Goal: Task Accomplishment & Management: Manage account settings

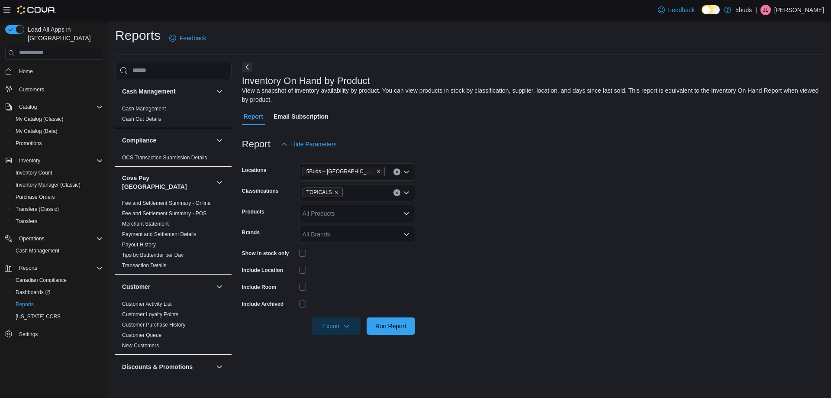
scroll to position [228, 0]
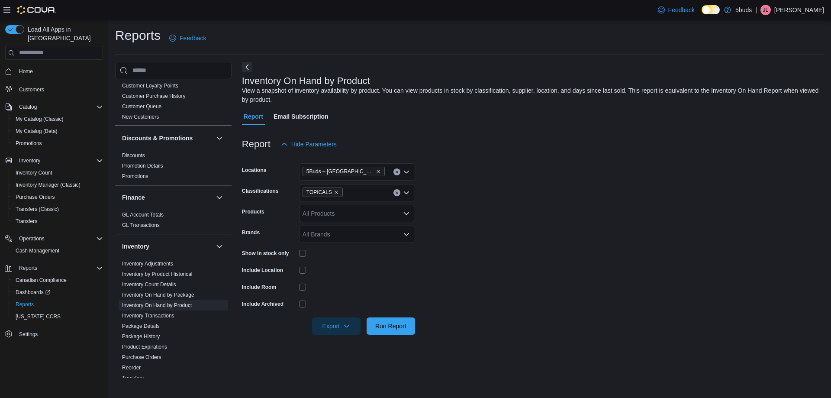
click at [36, 66] on span "Home" at bounding box center [59, 71] width 87 height 11
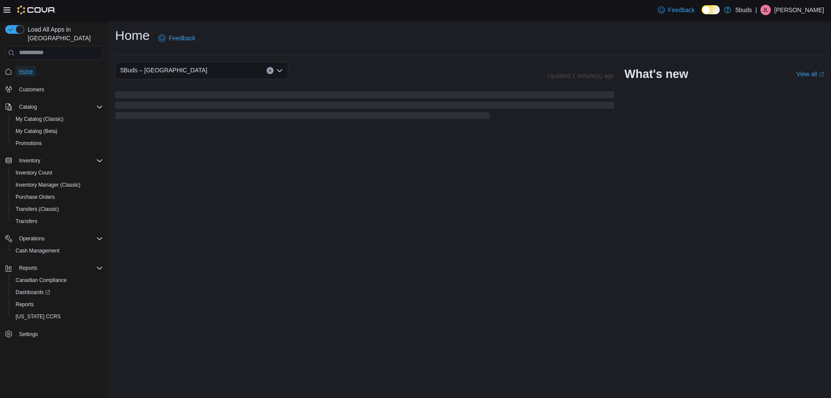
click at [29, 68] on span "Home" at bounding box center [26, 71] width 14 height 7
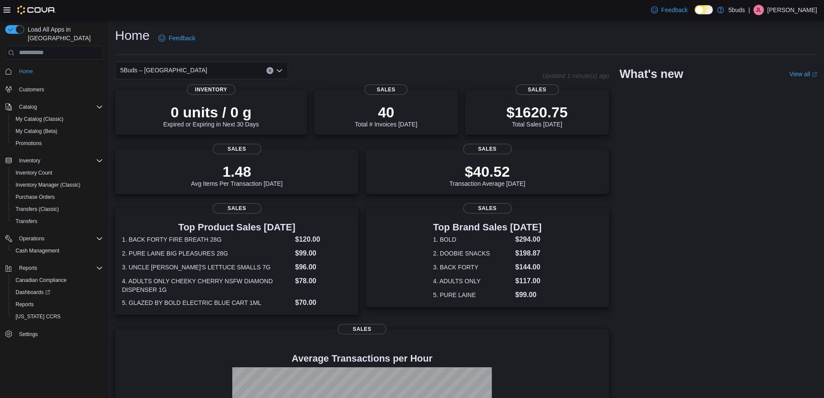
click at [772, 194] on div "5Buds – Humboldt Updated 1 minute(s) ago 0 units / 0 g Expired or Expiring in N…" at bounding box center [466, 285] width 702 height 446
click at [789, 256] on div "5Buds – Humboldt Updated 1 minute(s) ago 0 units / 0 g Expired or Expiring in N…" at bounding box center [466, 285] width 702 height 446
click at [787, 254] on div "5Buds – Humboldt Updated 1 minute(s) ago 0 units / 0 g Expired or Expiring in N…" at bounding box center [466, 285] width 702 height 446
click at [788, 256] on div "5Buds – Humboldt Updated 2 minute(s) ago 0 units / 0 g Expired or Expiring in N…" at bounding box center [466, 285] width 702 height 446
click at [29, 301] on span "Reports" at bounding box center [25, 304] width 18 height 7
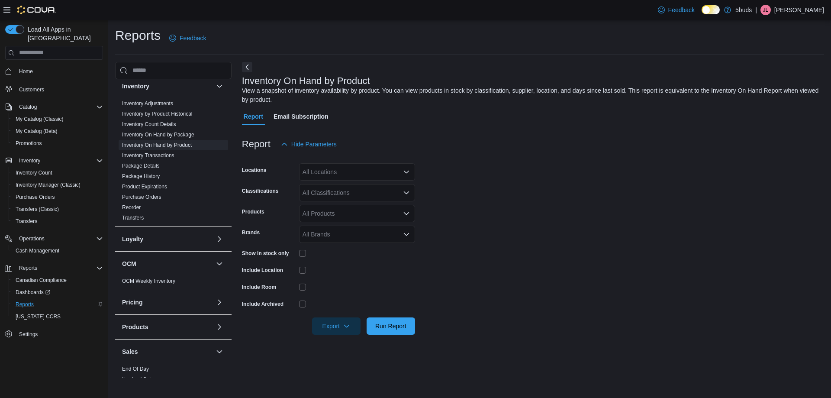
scroll to position [389, 0]
click at [178, 141] on link "Inventory On Hand by Product" at bounding box center [157, 144] width 70 height 6
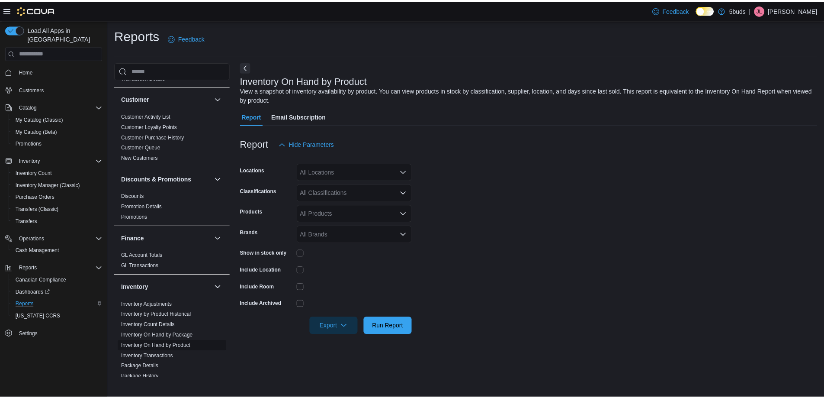
scroll to position [130, 0]
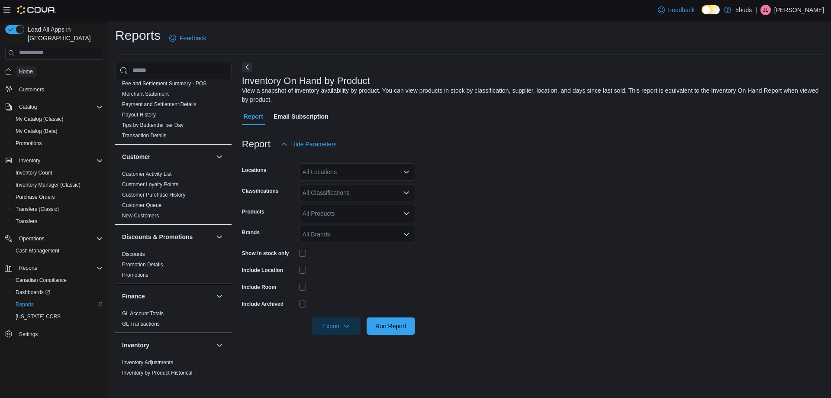
click at [30, 68] on span "Home" at bounding box center [26, 71] width 14 height 7
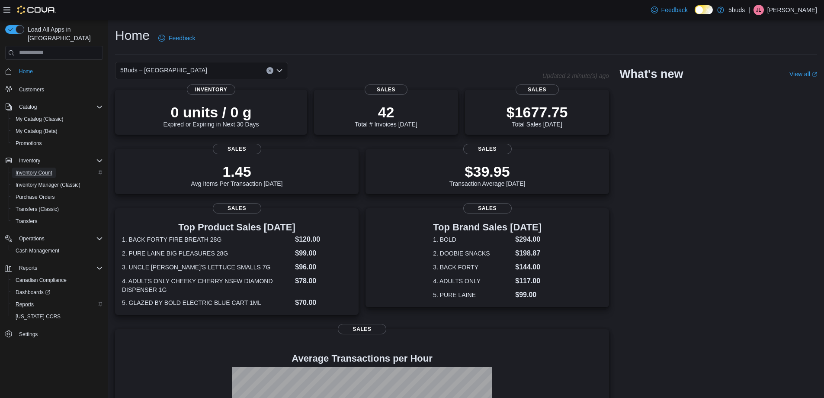
click at [47, 169] on span "Inventory Count" at bounding box center [34, 172] width 37 height 7
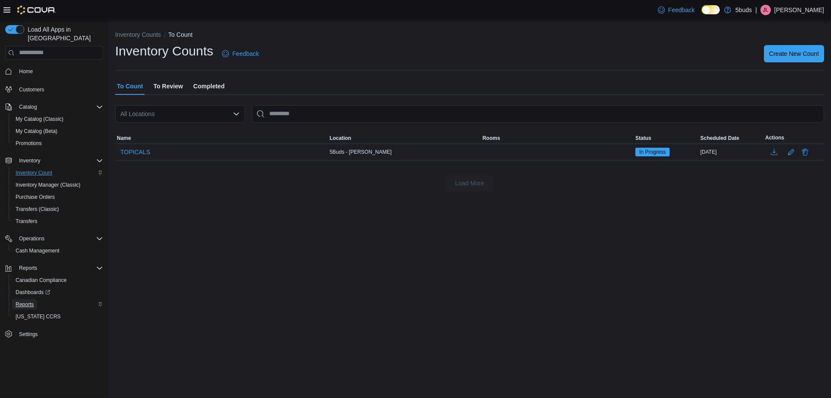
click at [33, 301] on span "Reports" at bounding box center [25, 304] width 18 height 7
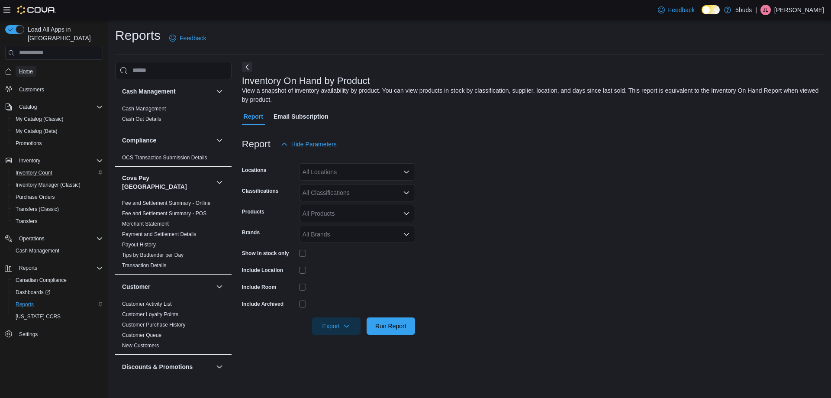
click at [32, 66] on span "Home" at bounding box center [26, 71] width 14 height 10
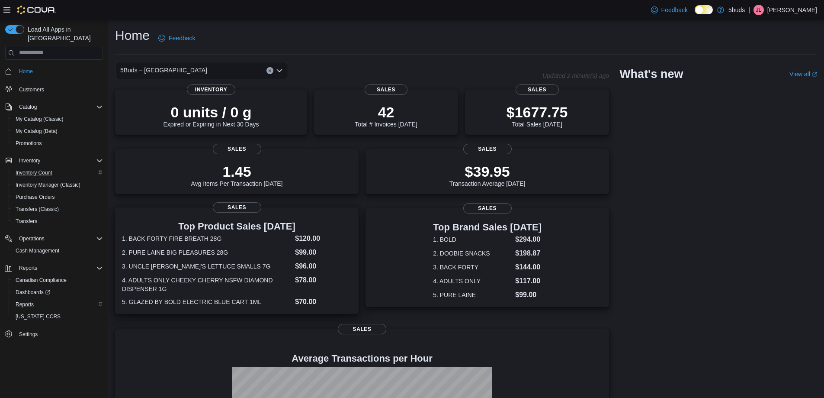
click at [248, 248] on dt "2. PURE LAINE BIG PLEASURES 28G" at bounding box center [207, 252] width 170 height 9
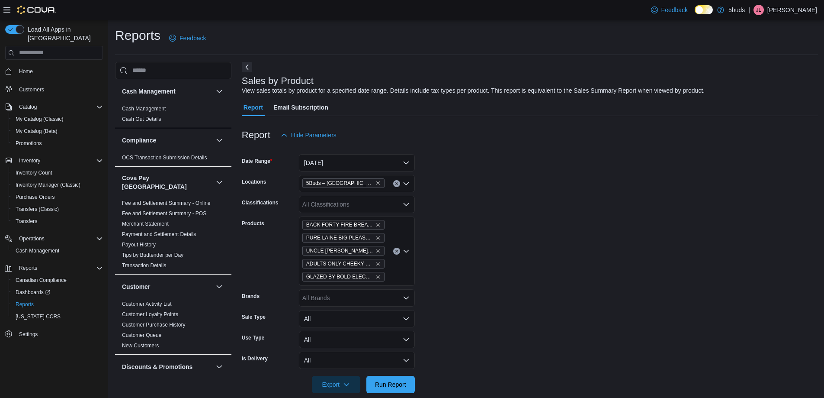
click at [398, 251] on button "Clear input" at bounding box center [396, 250] width 7 height 7
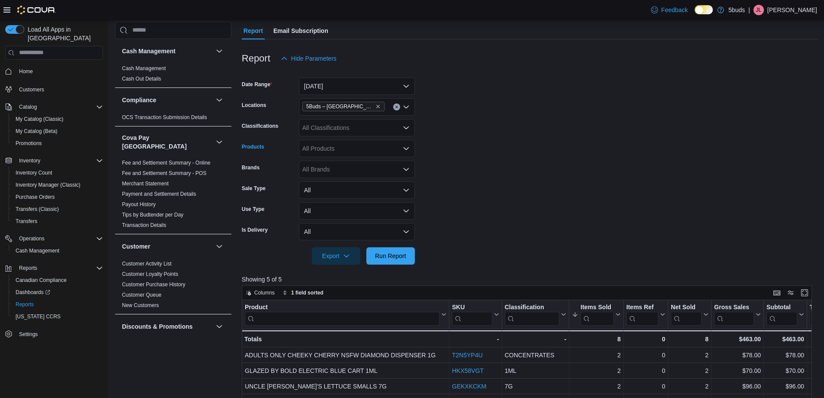
scroll to position [87, 0]
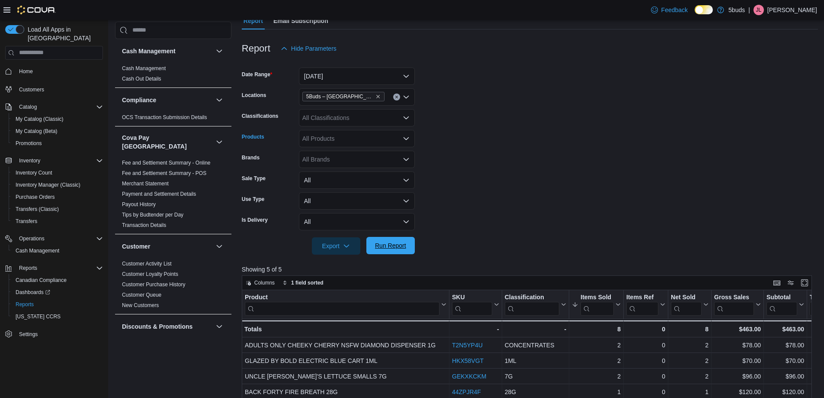
click at [398, 250] on span "Run Report" at bounding box center [391, 245] width 38 height 17
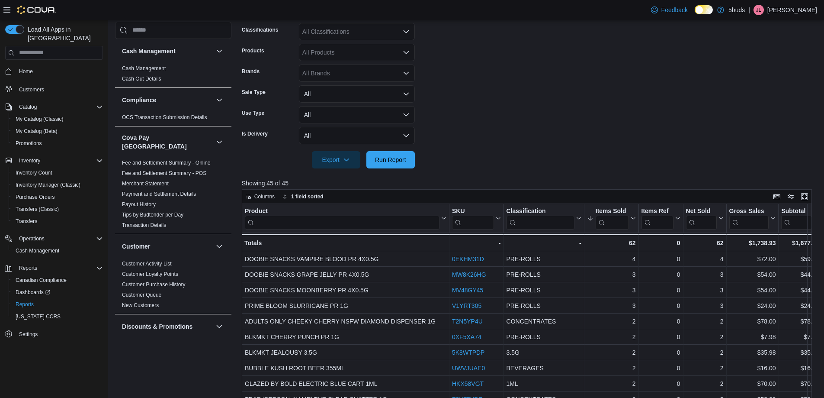
scroll to position [173, 0]
click at [438, 223] on input "search" at bounding box center [342, 222] width 195 height 14
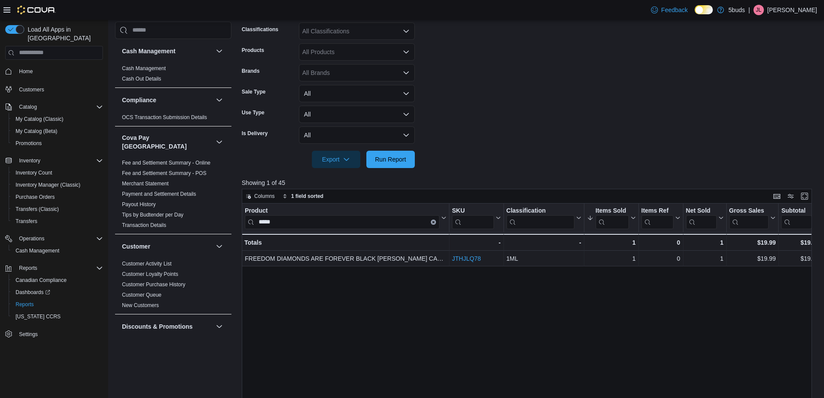
click at [602, 301] on div "Product ***** Click to view column header actions SKU Click to view column head…" at bounding box center [530, 354] width 576 height 303
click at [342, 219] on input "*****" at bounding box center [342, 222] width 195 height 14
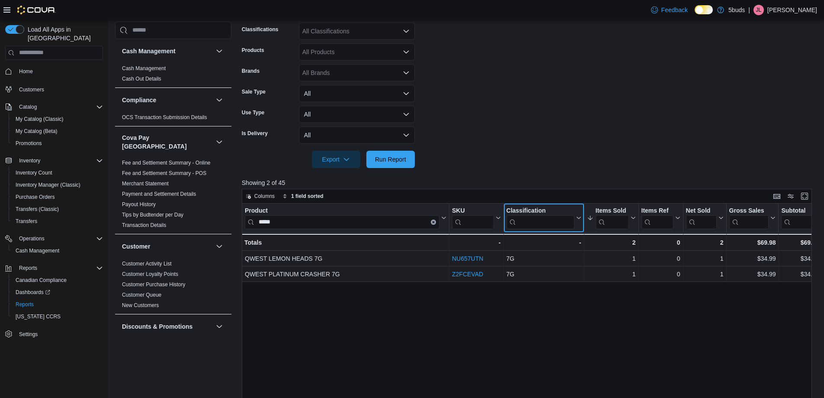
click at [542, 221] on input "search" at bounding box center [540, 222] width 68 height 14
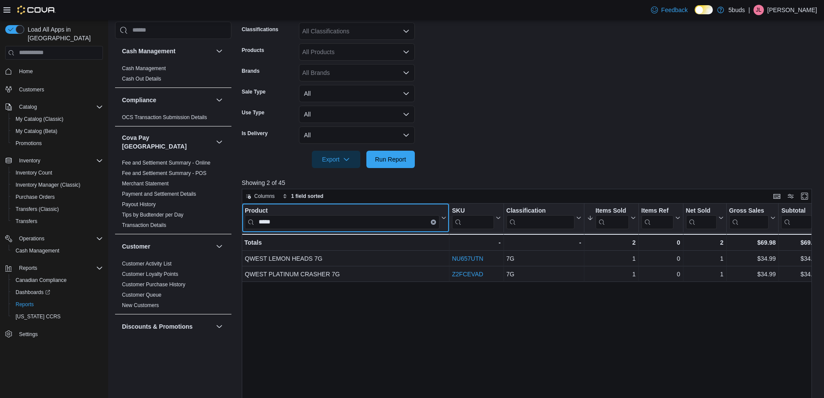
click at [391, 222] on input "*****" at bounding box center [342, 222] width 195 height 14
drag, startPoint x: 595, startPoint y: 172, endPoint x: 503, endPoint y: 180, distance: 92.0
click at [595, 172] on div at bounding box center [530, 173] width 576 height 10
click at [304, 222] on input "******" at bounding box center [342, 222] width 195 height 14
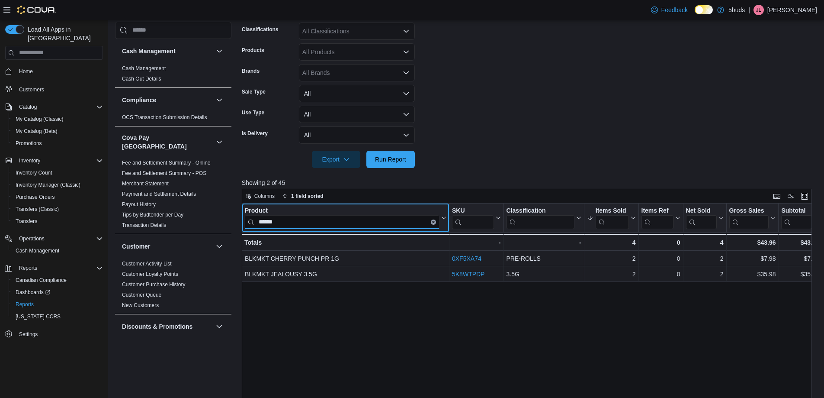
click at [304, 222] on input "******" at bounding box center [342, 222] width 195 height 14
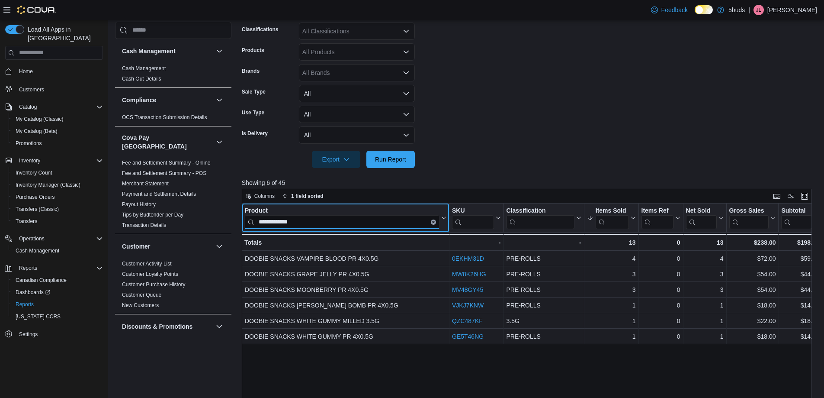
type input "**********"
click at [540, 138] on form "Date Range Today Locations 5Buds – Humboldt Classifications All Classifications…" at bounding box center [530, 69] width 576 height 197
click at [588, 133] on form "Date Range Today Locations 5Buds – Humboldt Classifications All Classifications…" at bounding box center [530, 69] width 576 height 197
click at [617, 368] on div "**********" at bounding box center [530, 354] width 576 height 303
click at [538, 363] on div "**********" at bounding box center [530, 354] width 576 height 303
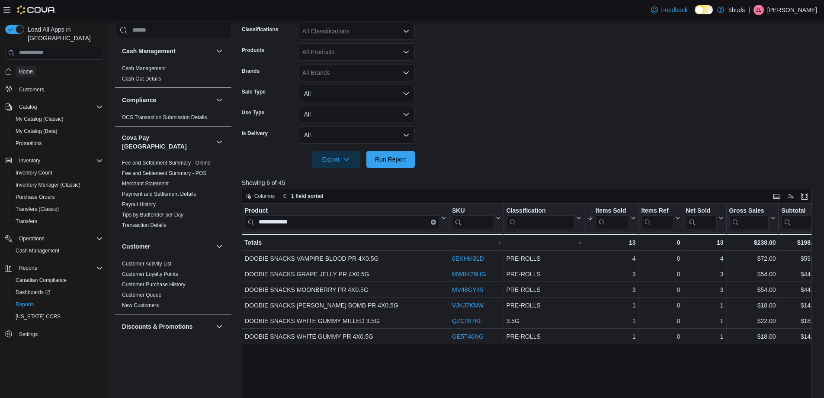
click at [27, 68] on span "Home" at bounding box center [26, 71] width 14 height 7
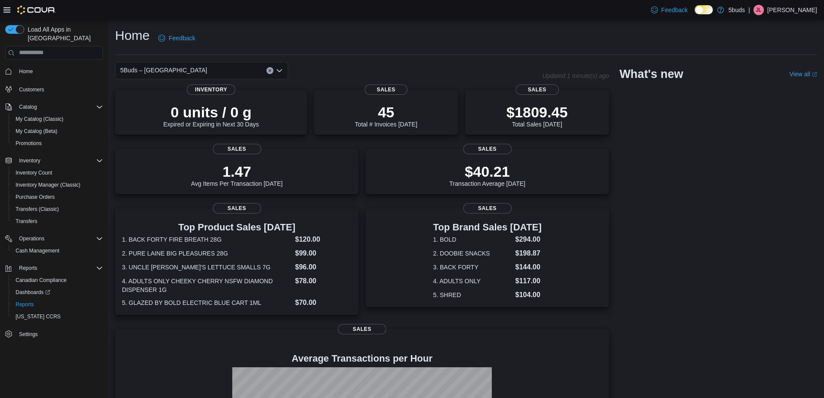
click at [779, 261] on div "5Buds – Humboldt Updated 1 minute(s) ago 0 units / 0 g Expired or Expiring in N…" at bounding box center [466, 285] width 702 height 446
click at [797, 263] on div "5Buds – Humboldt Updated 1 minute(s) ago 0 units / 0 g Expired or Expiring in N…" at bounding box center [466, 285] width 702 height 446
click at [761, 280] on div "5Buds – Humboldt Updated 1 minute(s) ago 0 units / 0 g Expired or Expiring in N…" at bounding box center [466, 285] width 702 height 446
click at [754, 260] on div "5Buds – Humboldt Updated 1 minute(s) ago 0 units / 0 g Expired or Expiring in N…" at bounding box center [466, 285] width 702 height 446
click at [799, 209] on div "5Buds – Humboldt Updated 1 minute(s) ago 0 units / 0 g Expired or Expiring in N…" at bounding box center [466, 285] width 702 height 446
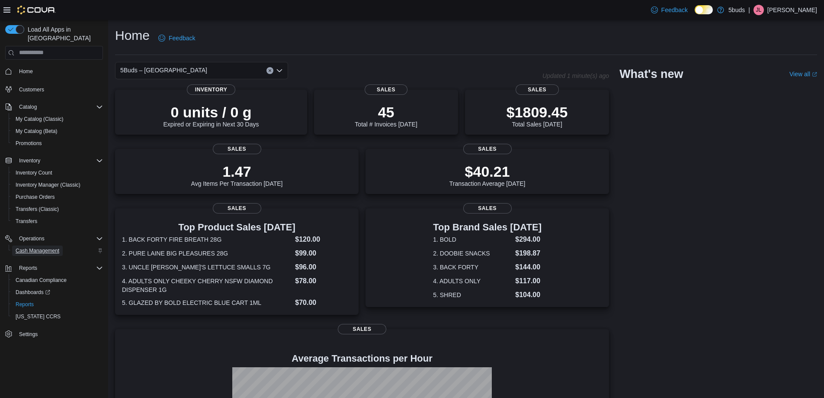
click at [35, 247] on span "Cash Management" at bounding box center [38, 250] width 44 height 7
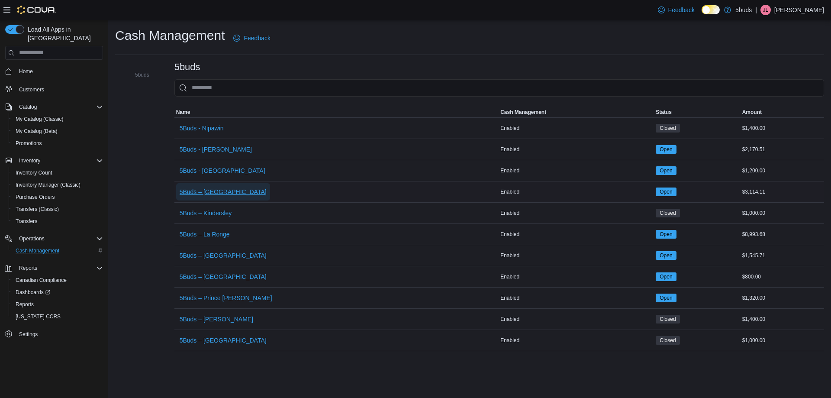
click at [214, 193] on span "5Buds – [GEOGRAPHIC_DATA]" at bounding box center [223, 191] width 87 height 9
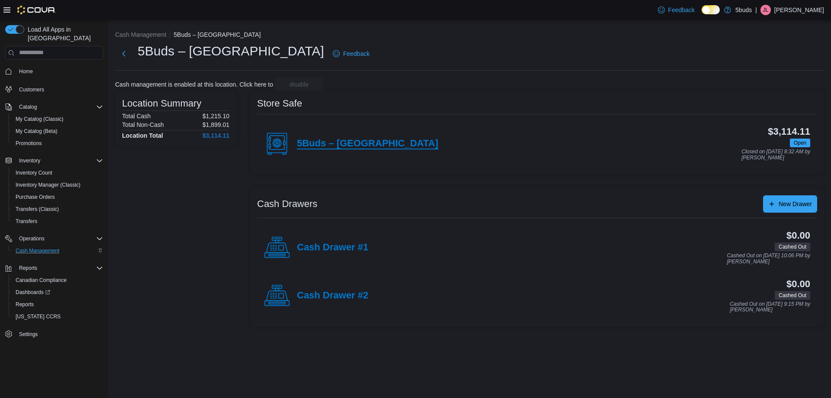
click at [323, 144] on h4 "5Buds – [GEOGRAPHIC_DATA]" at bounding box center [367, 143] width 141 height 11
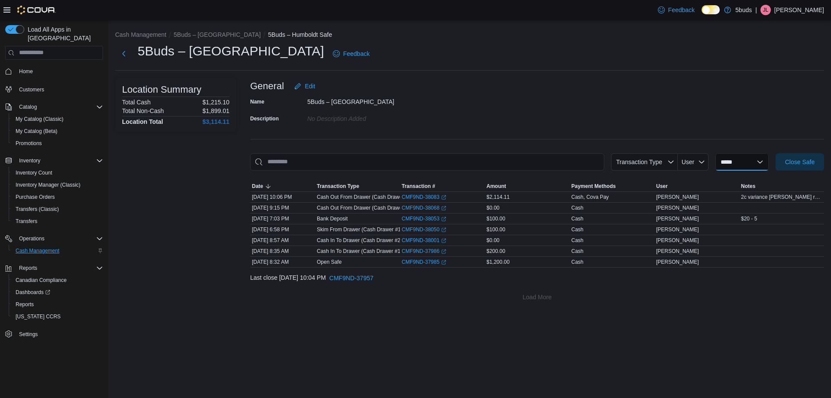
click at [754, 162] on select "**********" at bounding box center [741, 161] width 53 height 17
click at [754, 112] on div "Name 5Buds – Humboldt Description No Description added" at bounding box center [537, 110] width 574 height 30
click at [791, 163] on span "Close Safe" at bounding box center [799, 161] width 29 height 9
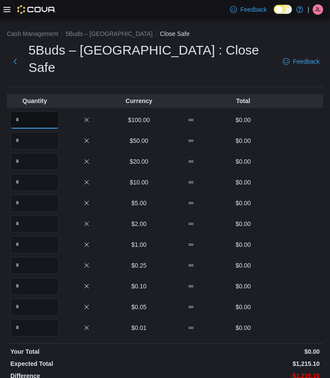
click at [19, 111] on input "Quantity" at bounding box center [34, 119] width 48 height 17
type input "*"
click at [21, 132] on input "Quantity" at bounding box center [34, 140] width 48 height 17
type input "*"
click at [18, 153] on input "Quantity" at bounding box center [34, 161] width 48 height 17
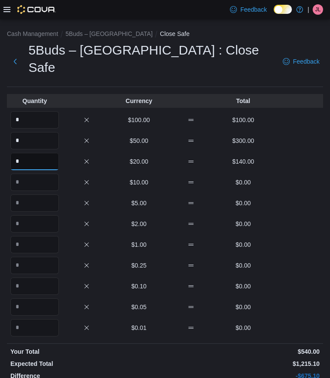
type input "*"
click at [22, 173] on input "Quantity" at bounding box center [34, 181] width 48 height 17
type input "*"
click at [21, 194] on input "Quantity" at bounding box center [34, 202] width 48 height 17
type input "**"
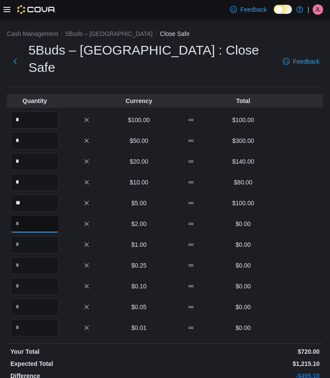
click at [22, 215] on input "Quantity" at bounding box center [34, 223] width 48 height 17
type input "***"
click at [16, 236] on input "Quantity" at bounding box center [34, 244] width 48 height 17
type input "***"
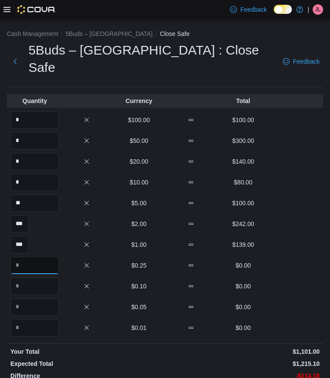
click at [18, 257] on input "Quantity" at bounding box center [34, 265] width 48 height 17
type input "***"
click at [23, 277] on input "Quantity" at bounding box center [34, 285] width 48 height 17
type input "***"
click at [18, 298] on input "Quantity" at bounding box center [34, 306] width 48 height 17
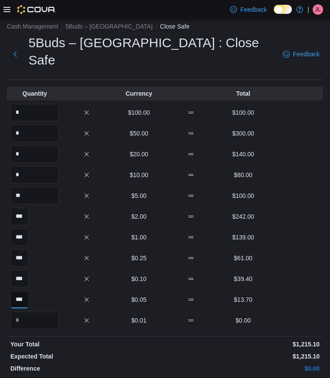
scroll to position [10, 0]
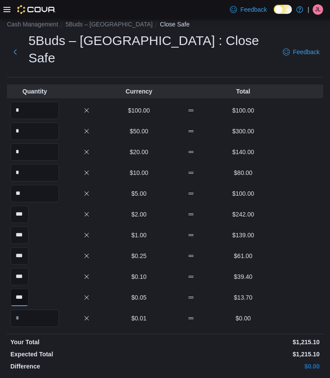
type input "***"
type input "*******"
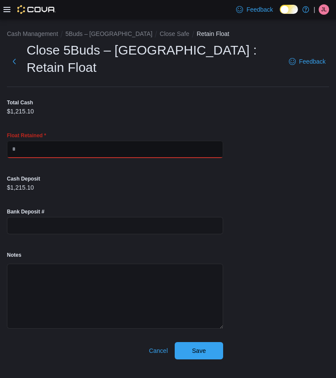
click at [61, 141] on input "text" at bounding box center [115, 149] width 216 height 17
type input "****"
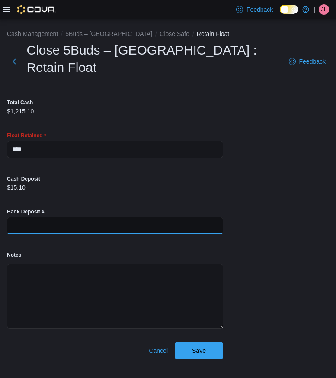
click at [49, 217] on input "text" at bounding box center [115, 225] width 216 height 17
type input "**********"
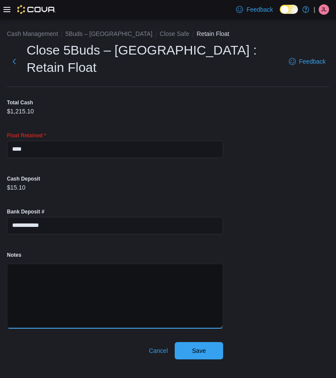
click at [70, 263] on textarea "Notes" at bounding box center [115, 295] width 216 height 65
type textarea "**********"
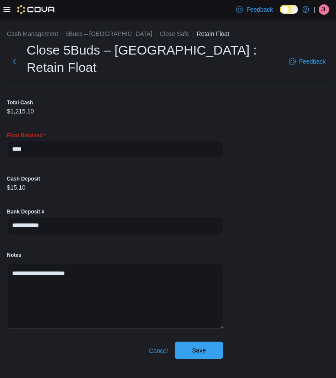
click at [202, 346] on span "Save" at bounding box center [199, 350] width 14 height 9
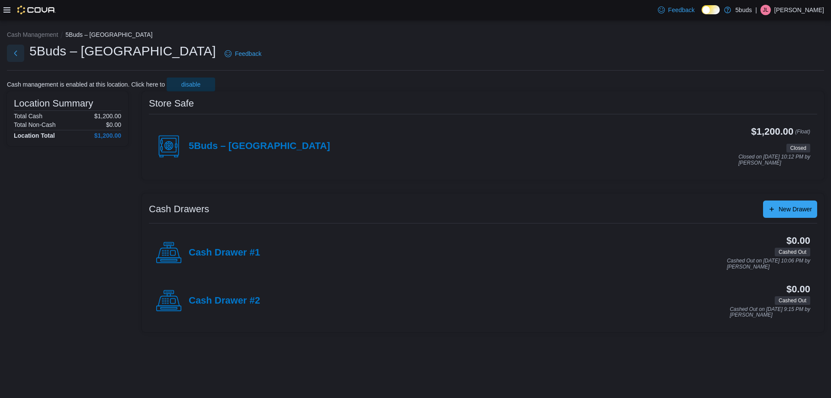
click at [19, 52] on button "Next" at bounding box center [15, 53] width 17 height 17
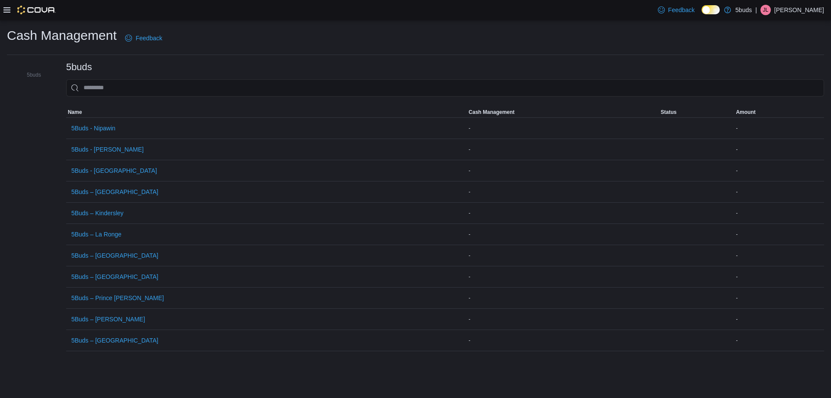
click at [10, 7] on icon at bounding box center [6, 9] width 7 height 7
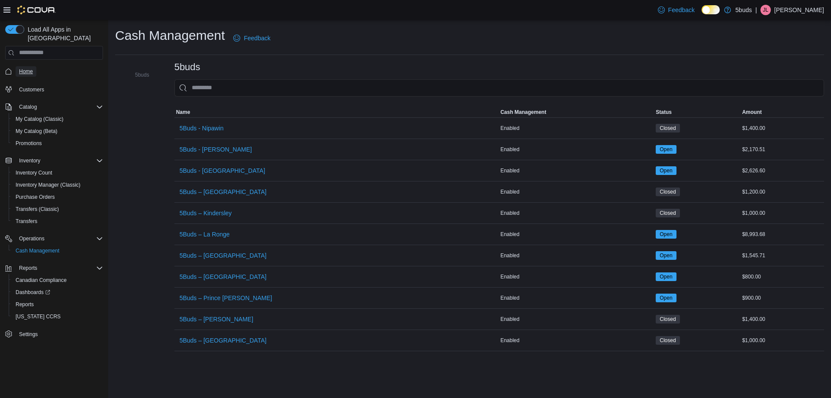
click at [24, 67] on span "Home" at bounding box center [26, 71] width 14 height 10
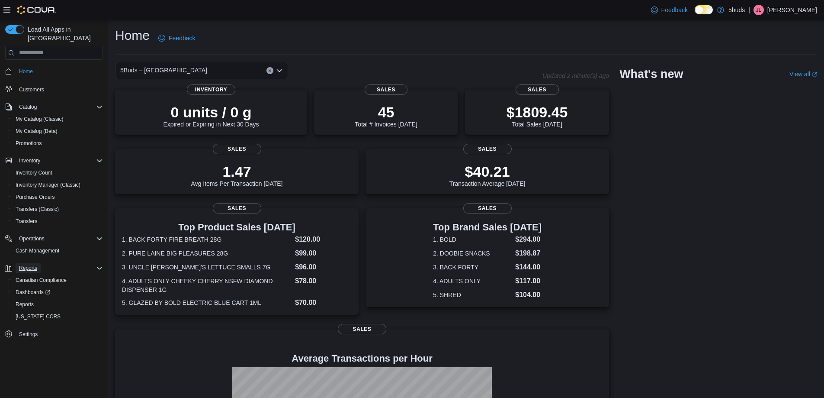
click at [37, 264] on span "Reports" at bounding box center [28, 267] width 18 height 7
click at [34, 264] on span "Reports" at bounding box center [28, 267] width 18 height 7
click at [28, 301] on span "Reports" at bounding box center [25, 304] width 18 height 7
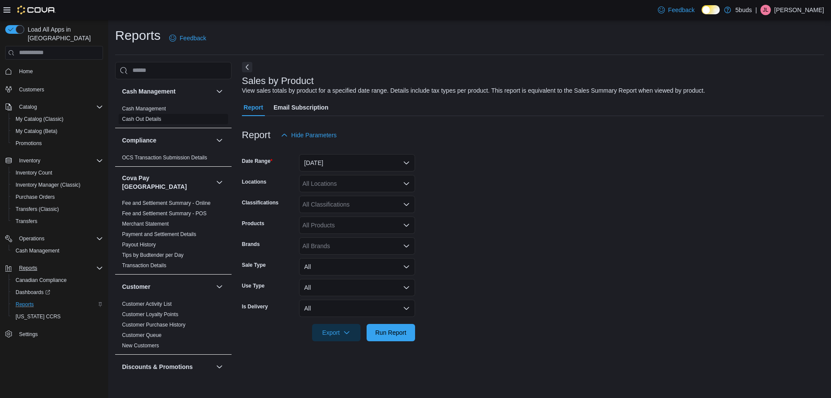
click at [151, 116] on link "Cash Out Details" at bounding box center [141, 119] width 39 height 6
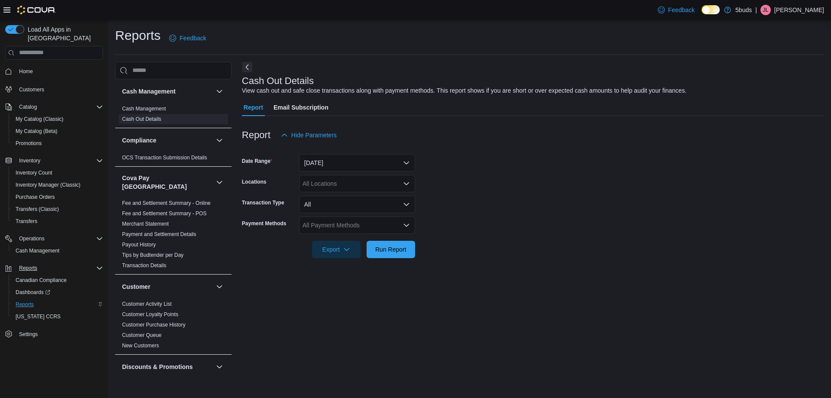
click at [381, 189] on div "All Locations" at bounding box center [357, 183] width 116 height 17
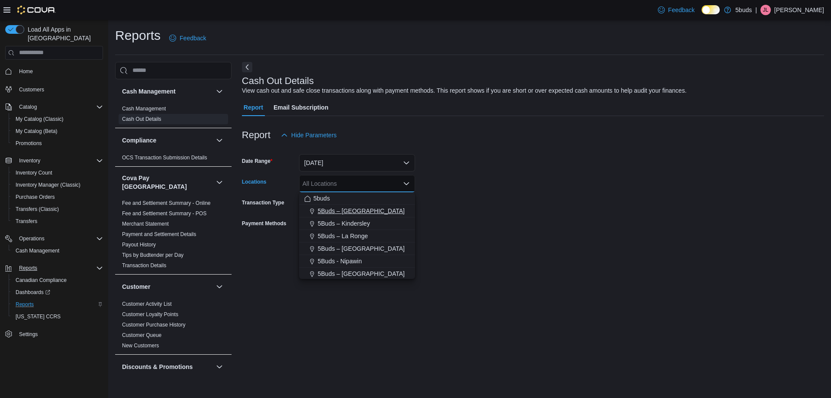
click at [370, 212] on div "5Buds – [GEOGRAPHIC_DATA]" at bounding box center [357, 210] width 106 height 9
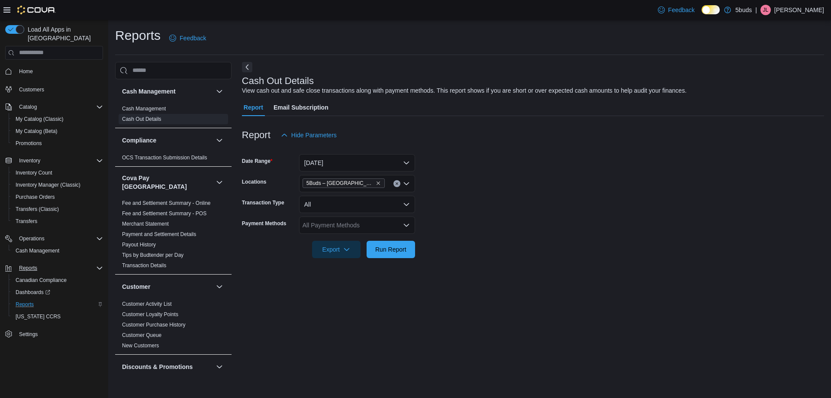
click at [549, 236] on div at bounding box center [533, 237] width 582 height 7
click at [338, 250] on span "Export" at bounding box center [336, 248] width 38 height 17
click at [336, 270] on span "Export to Excel" at bounding box center [337, 266] width 39 height 7
click at [581, 265] on div at bounding box center [533, 263] width 582 height 10
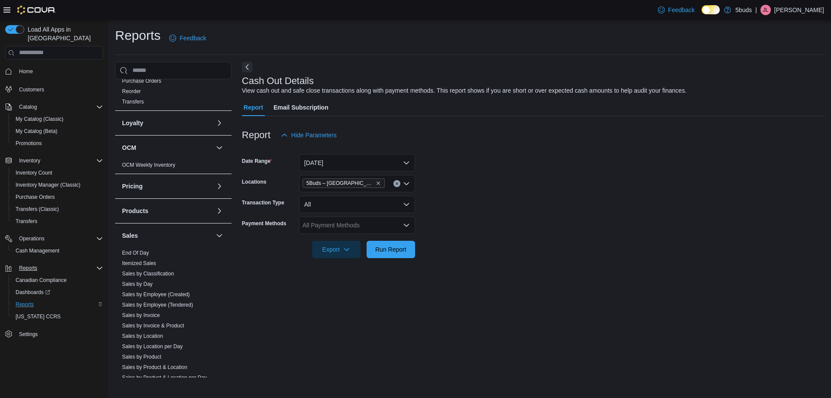
scroll to position [519, 0]
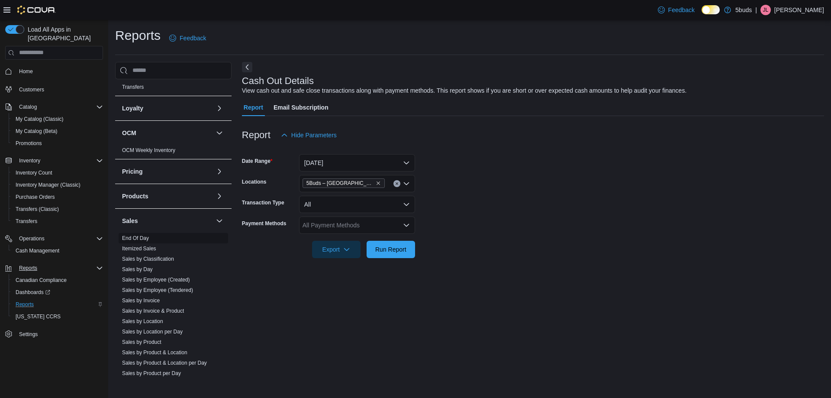
click at [146, 235] on link "End Of Day" at bounding box center [135, 238] width 27 height 6
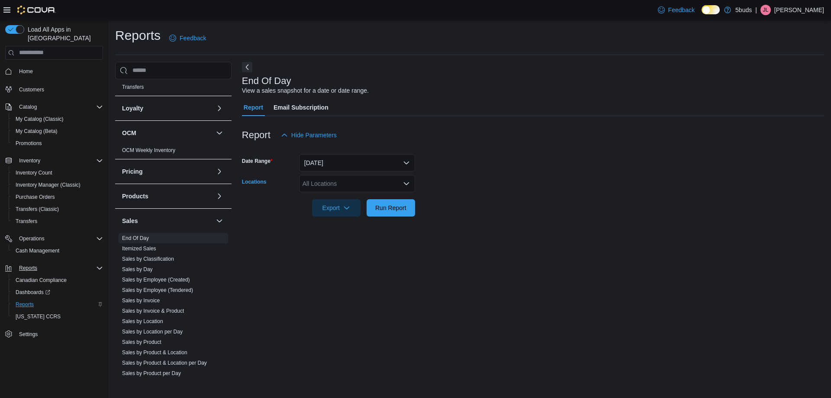
click at [347, 183] on div "All Locations" at bounding box center [357, 183] width 116 height 17
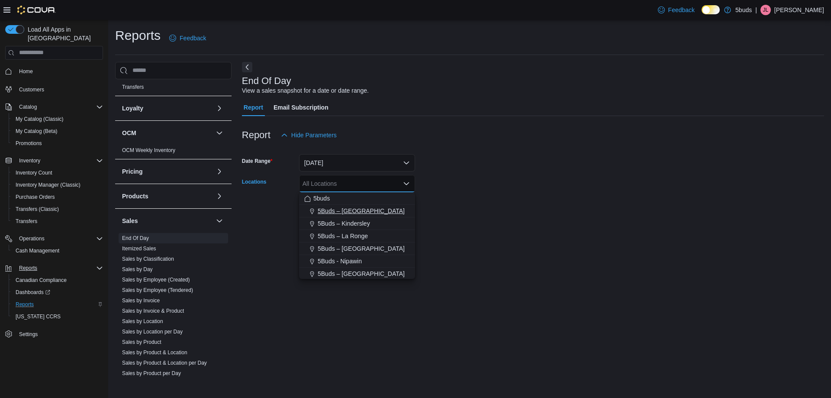
click at [356, 213] on span "5Buds – [GEOGRAPHIC_DATA]" at bounding box center [361, 210] width 87 height 9
click at [589, 257] on div "End Of Day View a sales snapshot for a date or date range. Report Email Subscri…" at bounding box center [533, 219] width 582 height 315
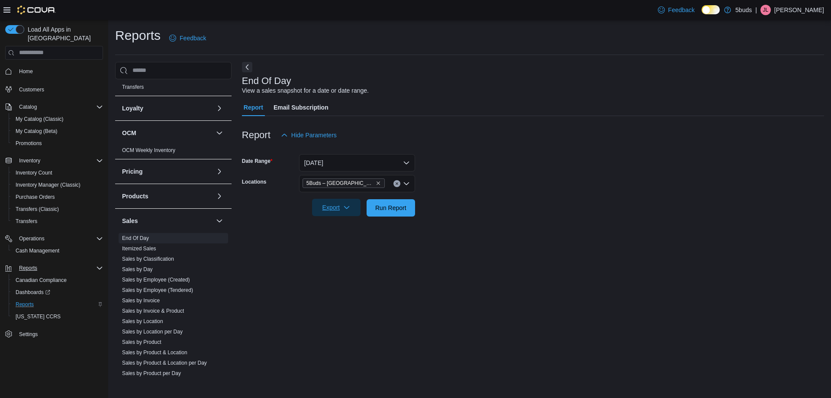
click at [340, 208] on span "Export" at bounding box center [336, 207] width 38 height 17
click at [335, 224] on span "Export to Excel" at bounding box center [337, 225] width 39 height 7
click at [808, 6] on p "[PERSON_NAME]" at bounding box center [799, 10] width 50 height 10
click at [775, 88] on span "Sign Out" at bounding box center [767, 84] width 23 height 9
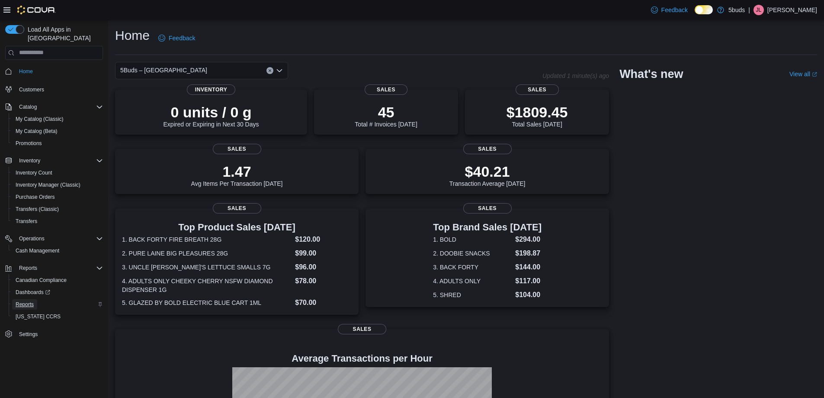
click at [30, 301] on span "Reports" at bounding box center [25, 304] width 18 height 7
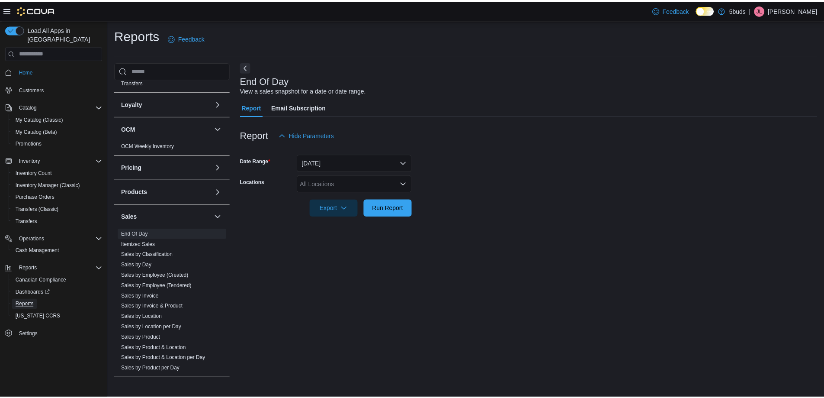
scroll to position [575, 0]
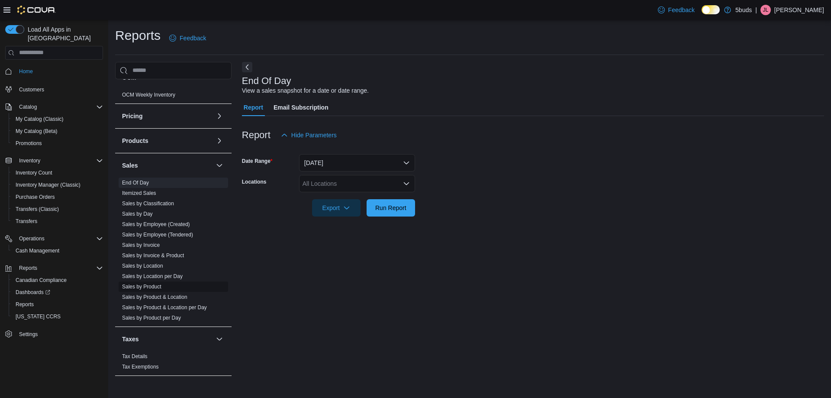
click at [160, 283] on link "Sales by Product" at bounding box center [141, 286] width 39 height 6
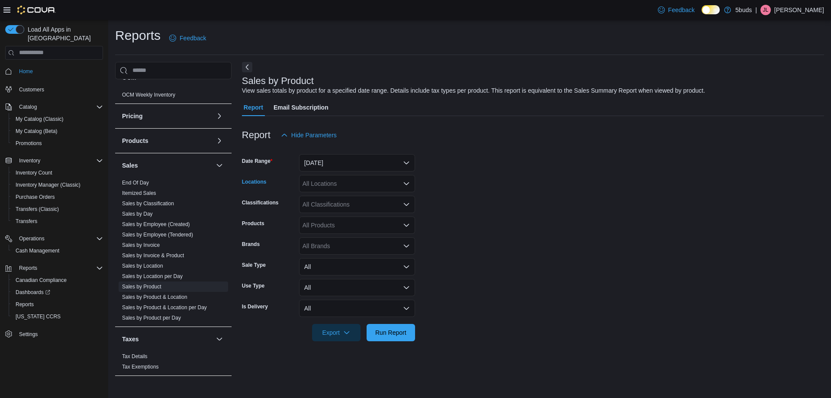
click at [350, 181] on div "All Locations" at bounding box center [357, 183] width 116 height 17
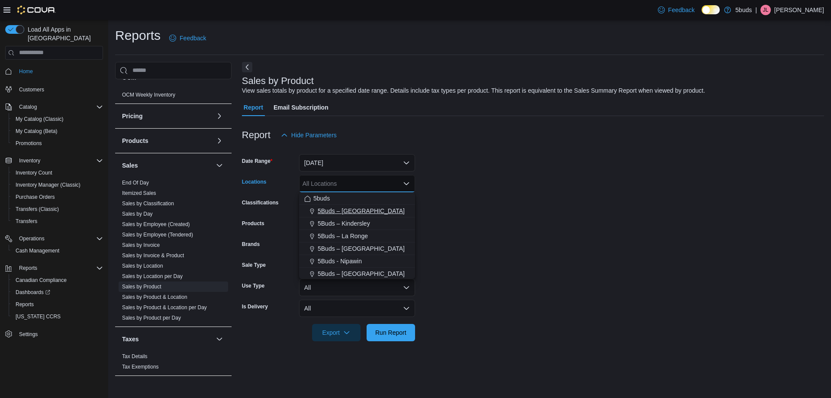
click at [352, 208] on span "5Buds – [GEOGRAPHIC_DATA]" at bounding box center [361, 210] width 87 height 9
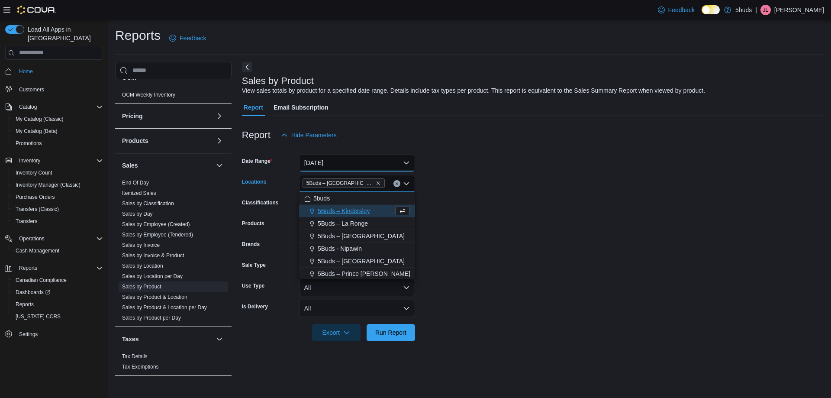
click at [346, 158] on button "[DATE]" at bounding box center [357, 162] width 116 height 17
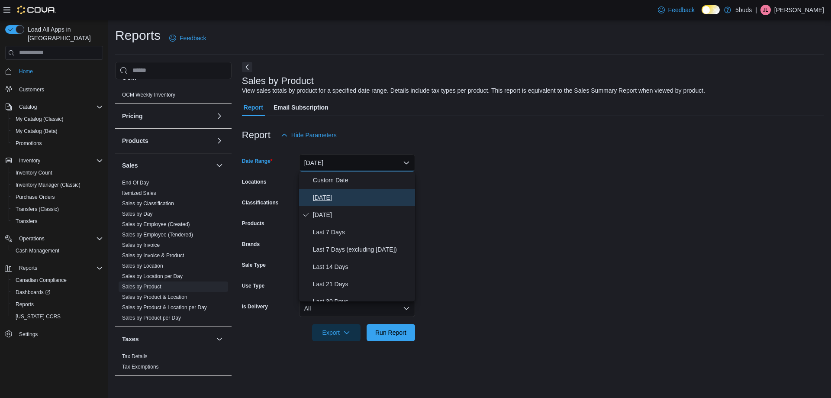
click at [333, 202] on button "[DATE]" at bounding box center [357, 197] width 116 height 17
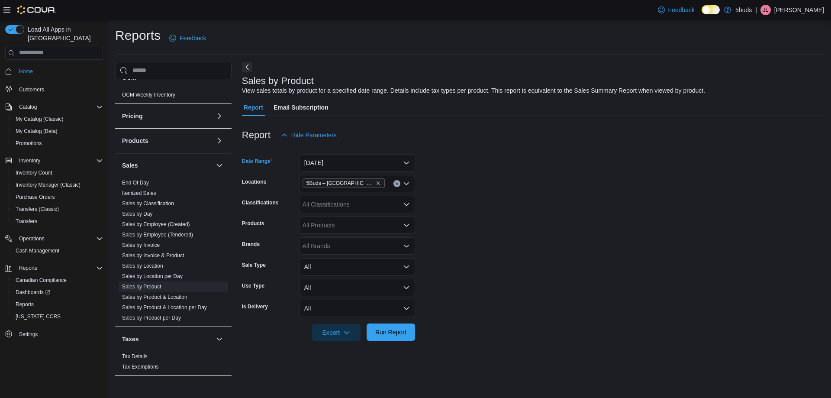
click at [394, 337] on span "Run Report" at bounding box center [391, 331] width 38 height 17
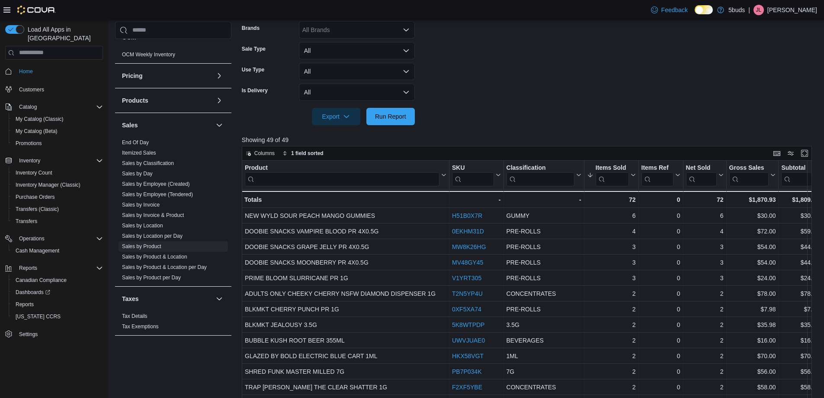
scroll to position [216, 0]
click at [620, 180] on input "search" at bounding box center [612, 179] width 33 height 14
click at [635, 173] on div at bounding box center [638, 174] width 7 height 29
click at [633, 174] on icon at bounding box center [632, 174] width 7 height 5
click at [624, 217] on span "Sort High-Low" at bounding box center [617, 218] width 33 height 7
